Goal: Find contact information

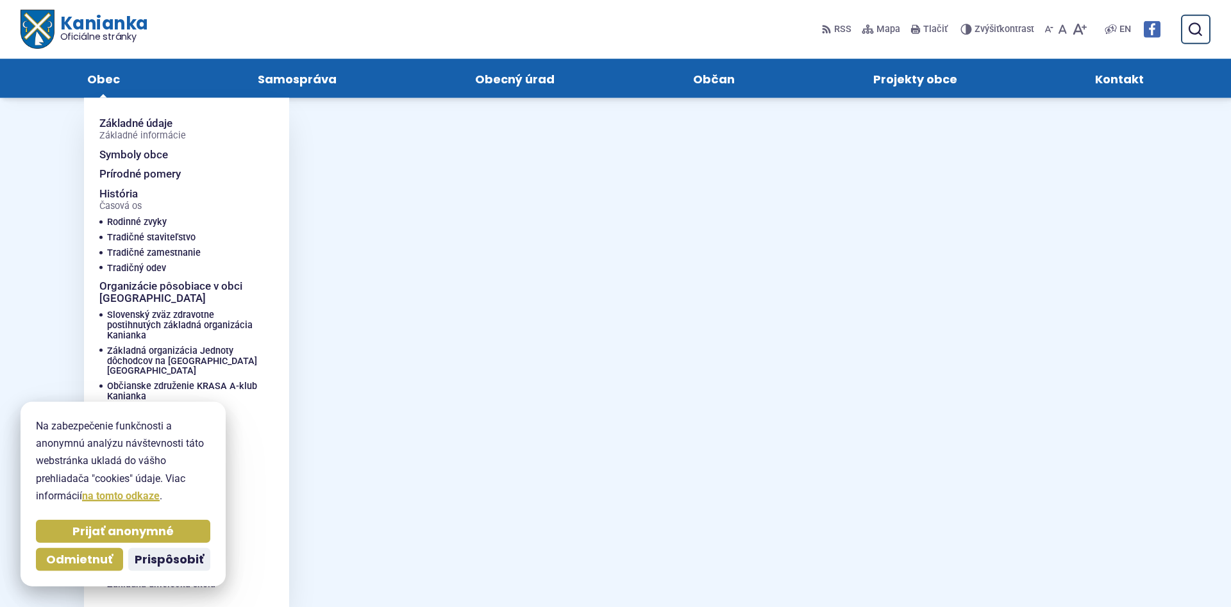
scroll to position [654, 0]
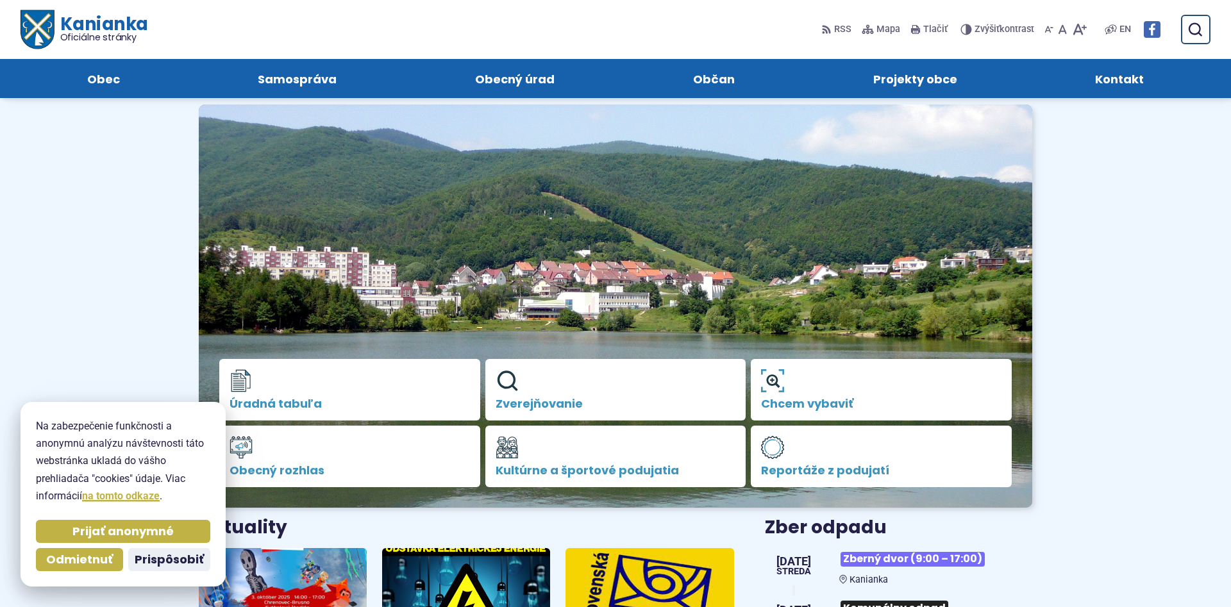
click at [1129, 79] on span "Kontakt" at bounding box center [1119, 78] width 49 height 39
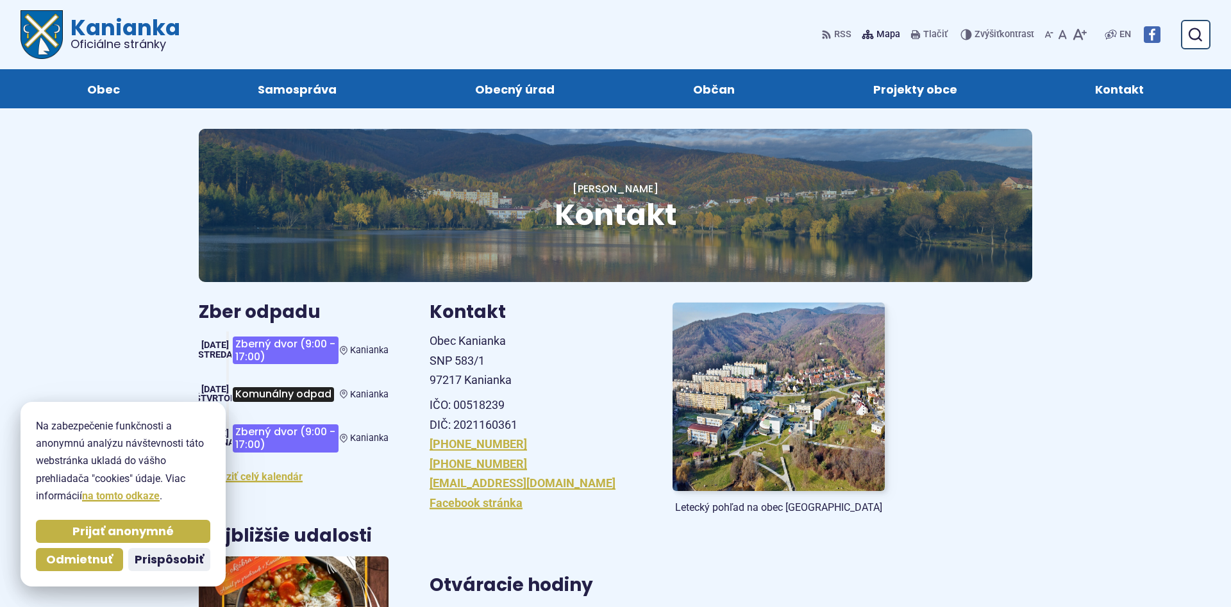
click at [882, 32] on span "Mapa" at bounding box center [888, 34] width 24 height 15
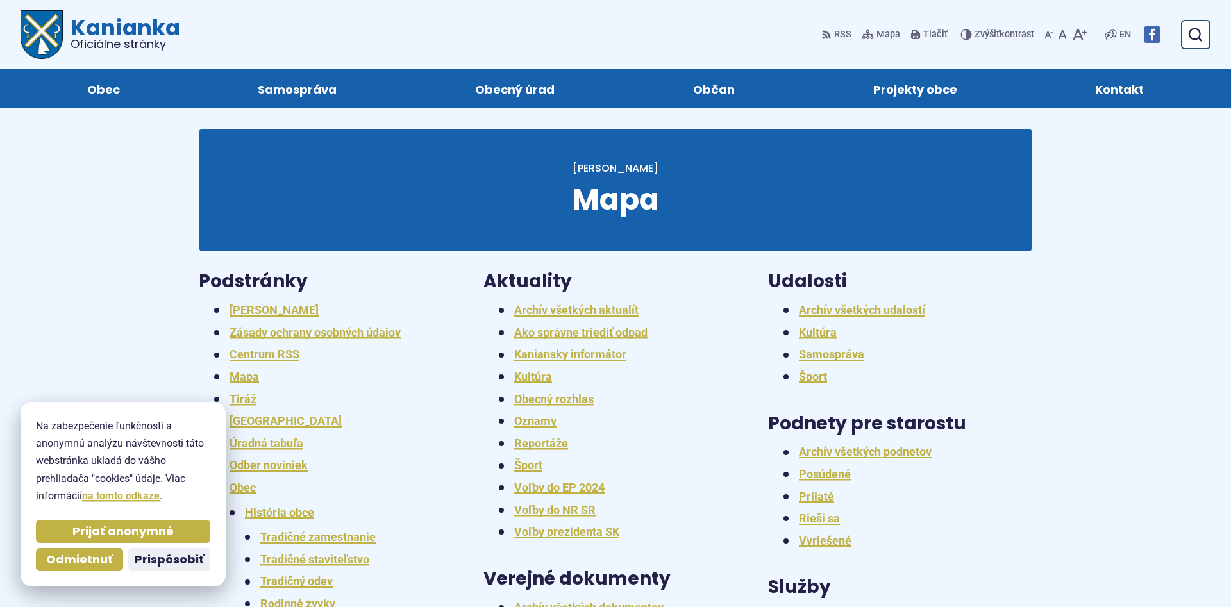
click at [1119, 81] on span "Kontakt" at bounding box center [1119, 88] width 49 height 39
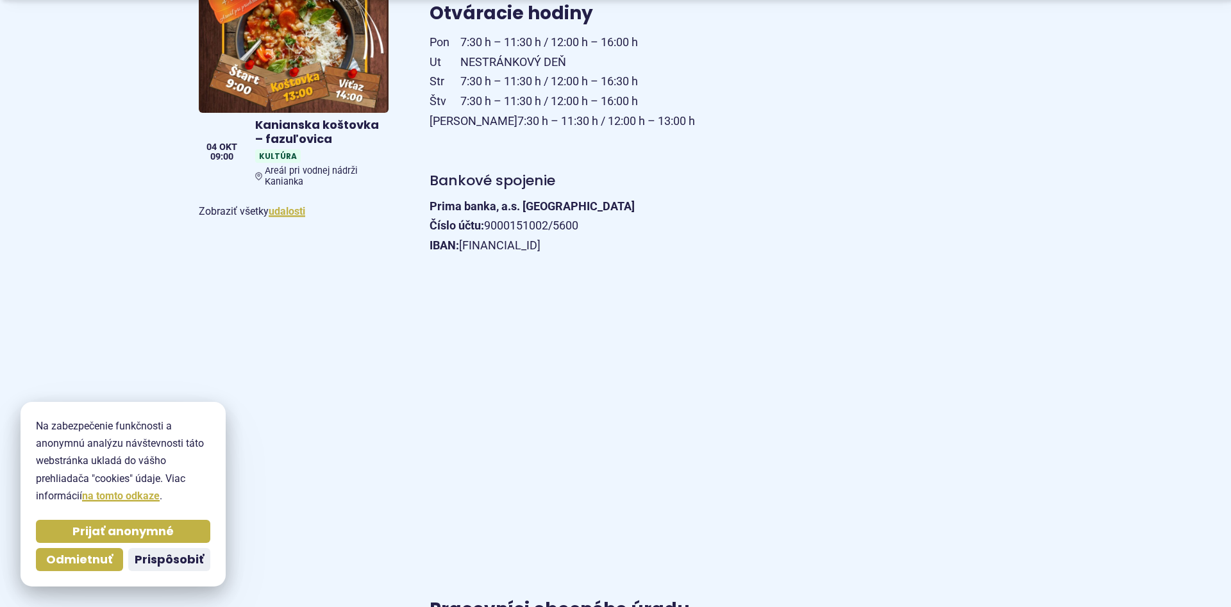
scroll to position [719, 0]
